Goal: Navigation & Orientation: Find specific page/section

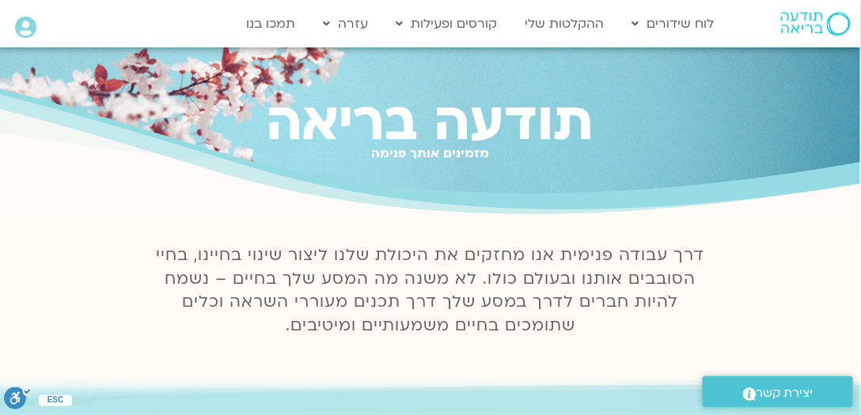
click at [23, 23] on icon at bounding box center [25, 28] width 21 height 22
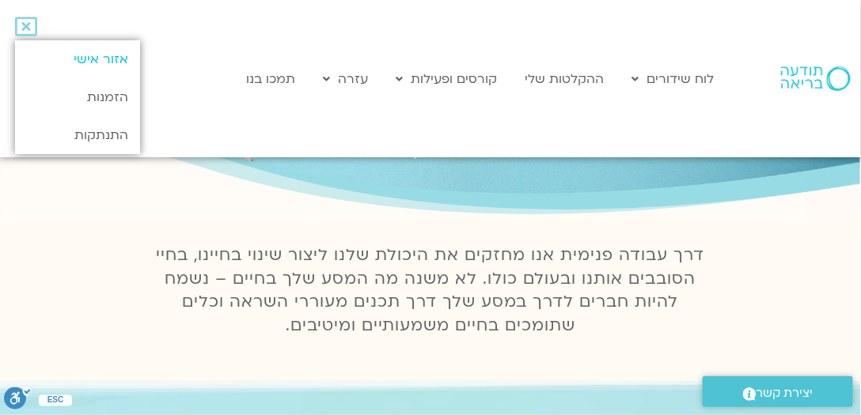
click at [120, 57] on link "אזור אישי" at bounding box center [77, 59] width 125 height 38
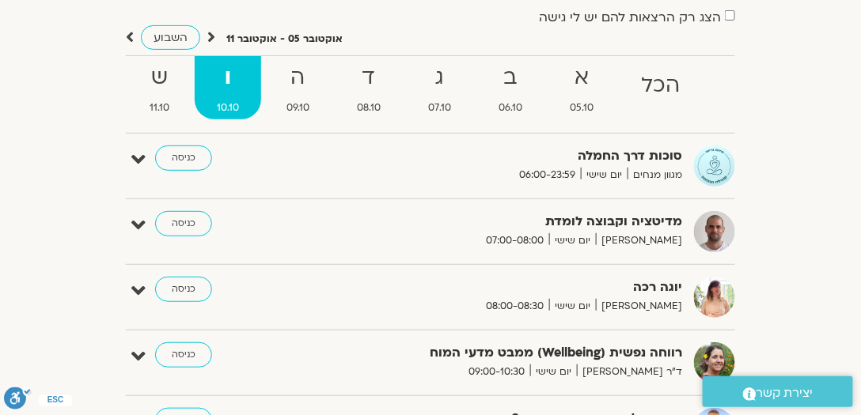
scroll to position [241, 0]
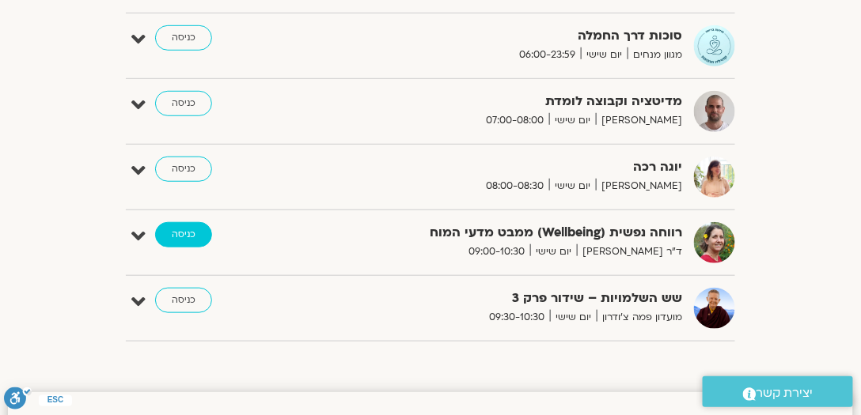
click at [178, 229] on link "כניסה" at bounding box center [183, 234] width 57 height 25
